Goal: Transaction & Acquisition: Purchase product/service

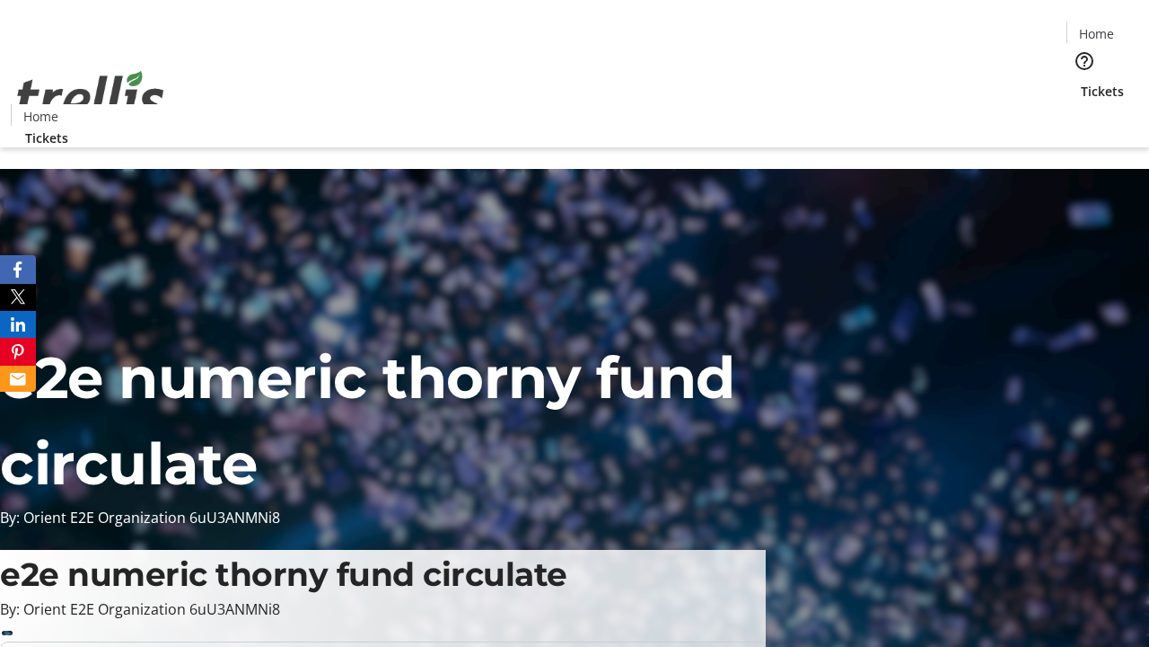
click at [1081, 82] on span "Tickets" at bounding box center [1102, 91] width 43 height 19
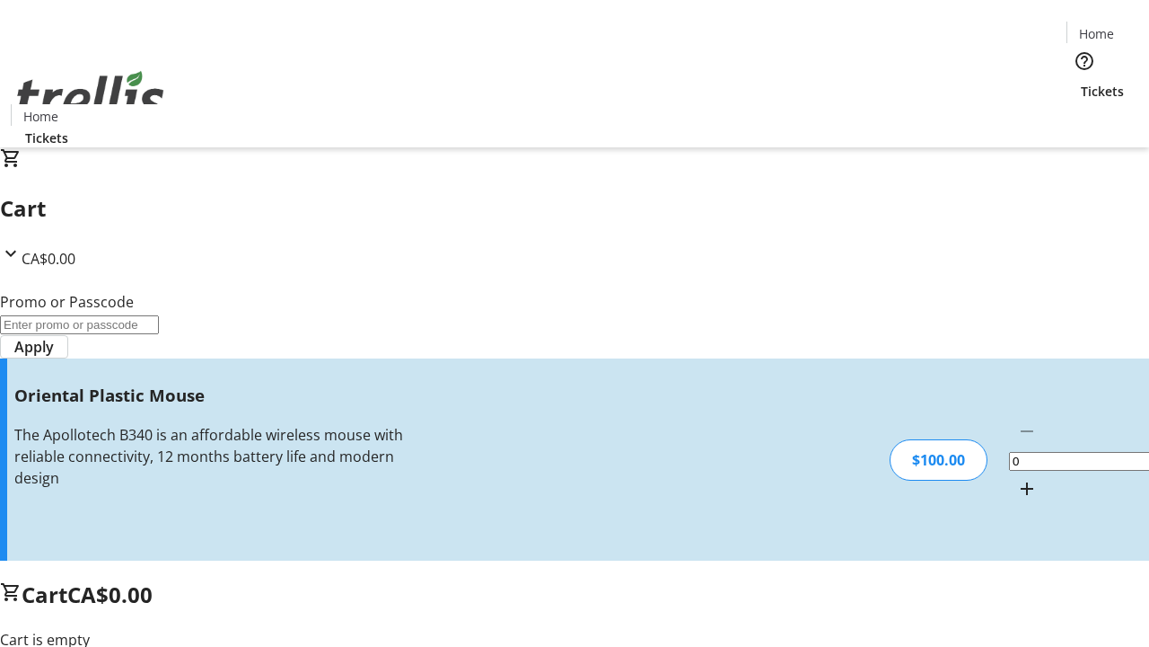
click at [1016, 478] on mat-icon "Increment by one" at bounding box center [1027, 489] width 22 height 22
type input "1"
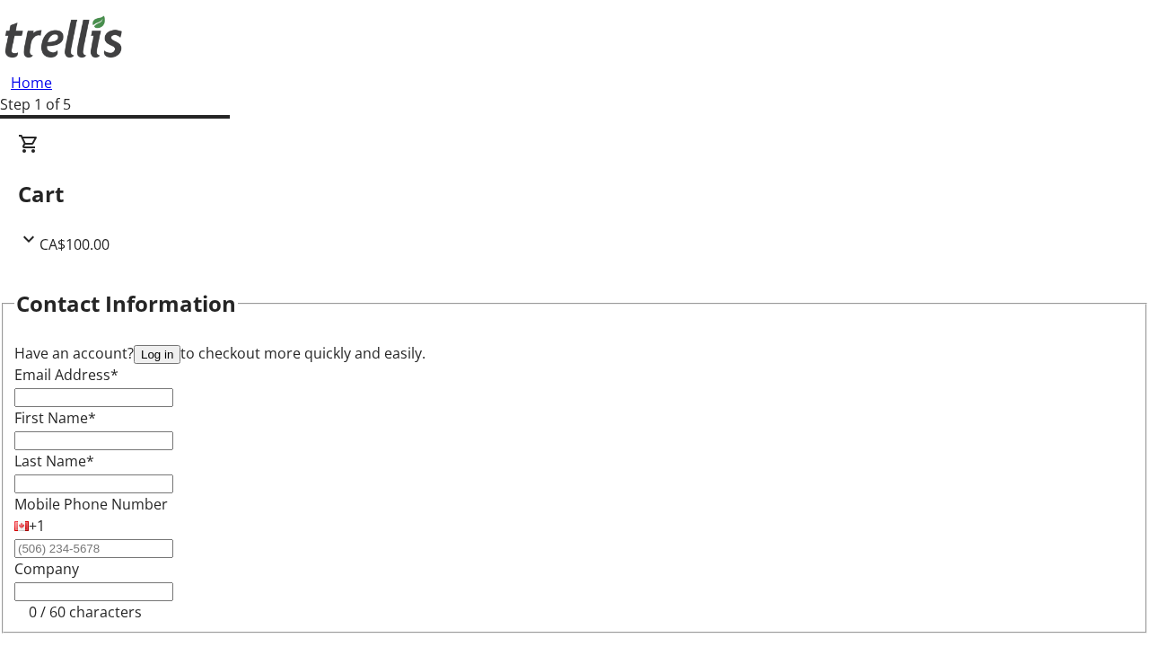
type input "FREE"
type input "[PERSON_NAME][EMAIL_ADDRESS][DOMAIN_NAME]"
type input "[PERSON_NAME]"
